Goal: Information Seeking & Learning: Learn about a topic

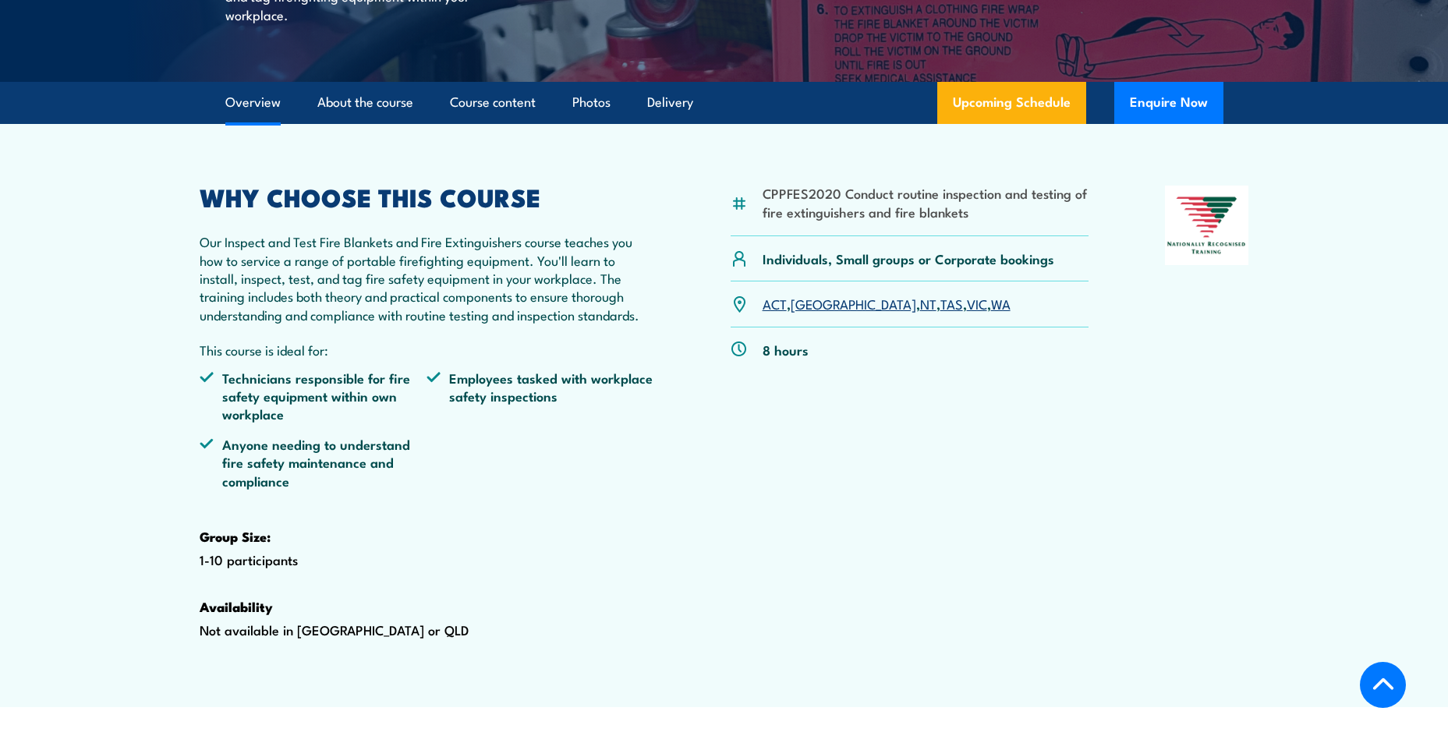
scroll to position [390, 0]
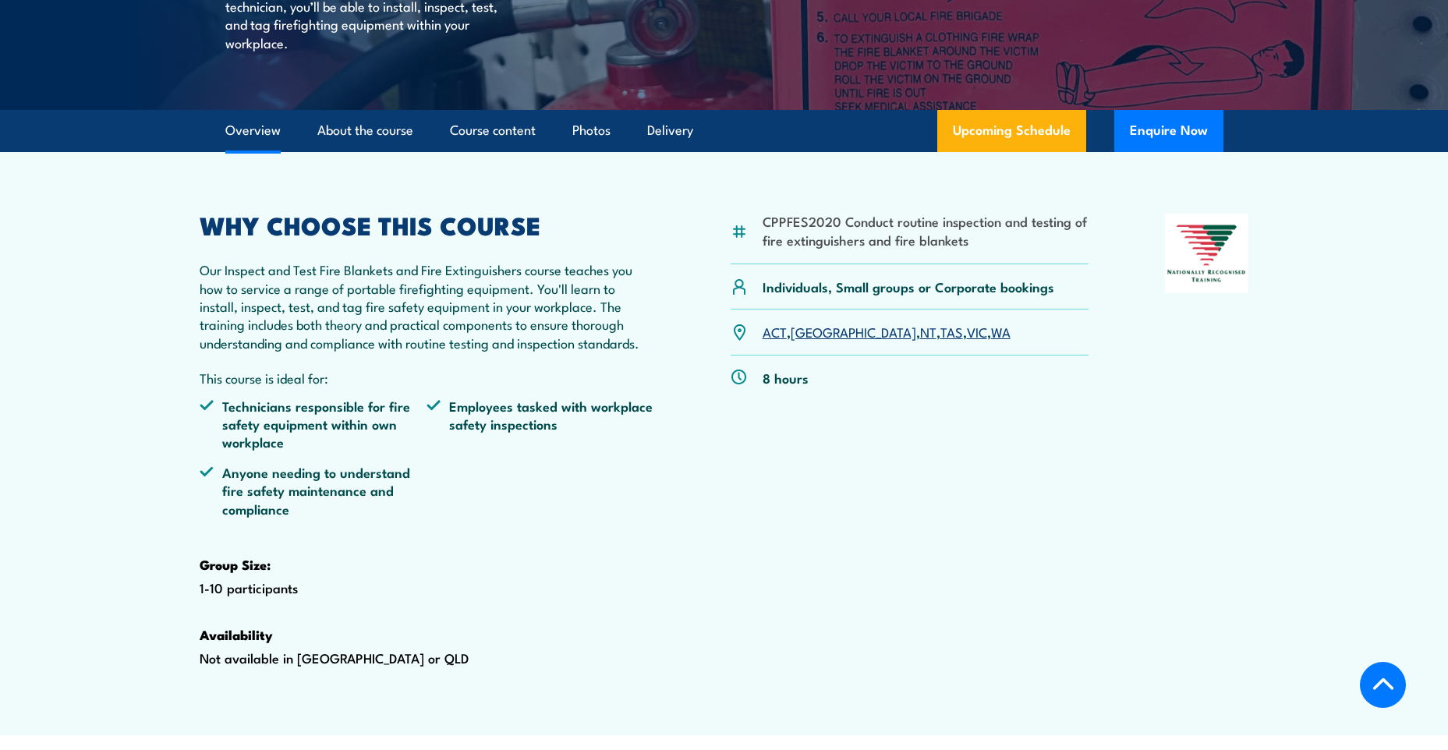
click at [991, 341] on link "WA" at bounding box center [1000, 331] width 19 height 19
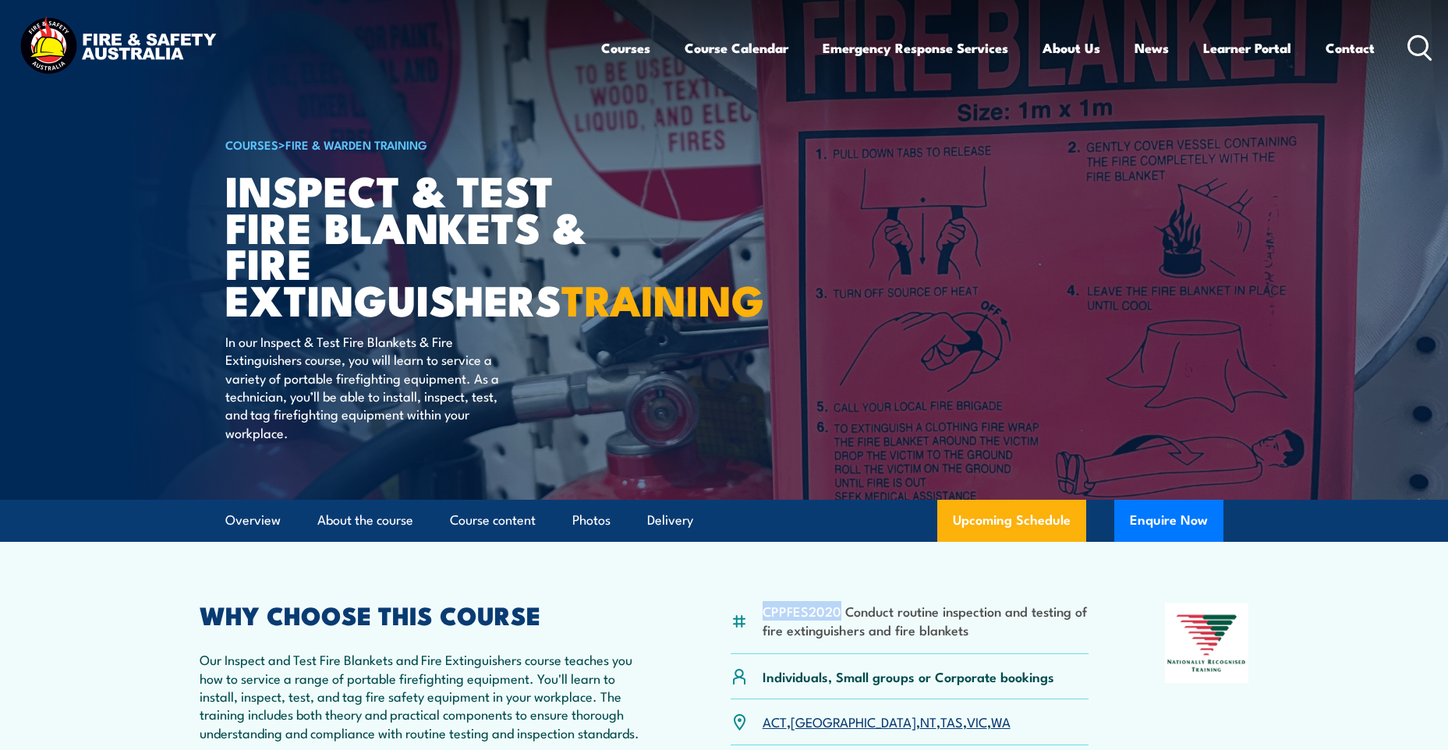
drag, startPoint x: 837, startPoint y: 651, endPoint x: 759, endPoint y: 646, distance: 77.3
click at [759, 646] on div "CPPFES2020 Conduct routine inspection and testing of fire extinguishers and fir…" at bounding box center [910, 628] width 359 height 51
drag, startPoint x: 759, startPoint y: 646, endPoint x: 801, endPoint y: 648, distance: 42.1
copy li "CPPFES2020"
